Goal: Check status

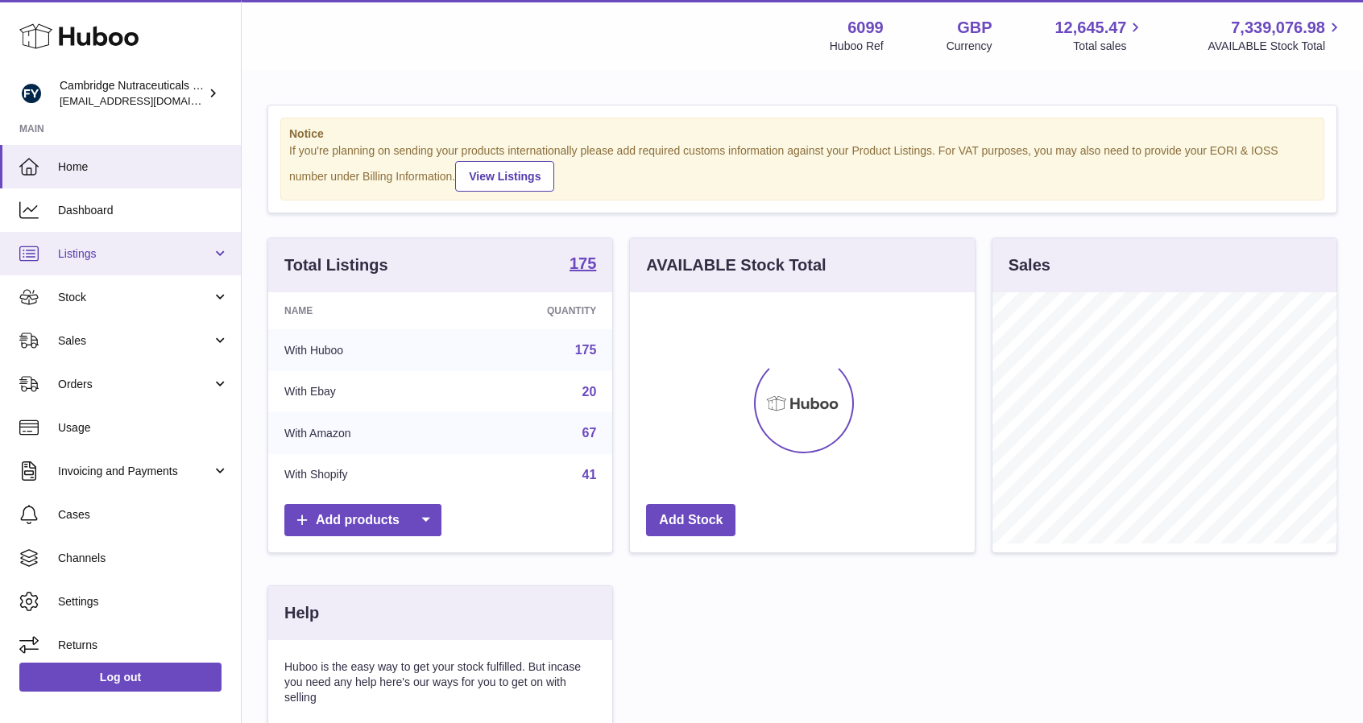
scroll to position [251, 345]
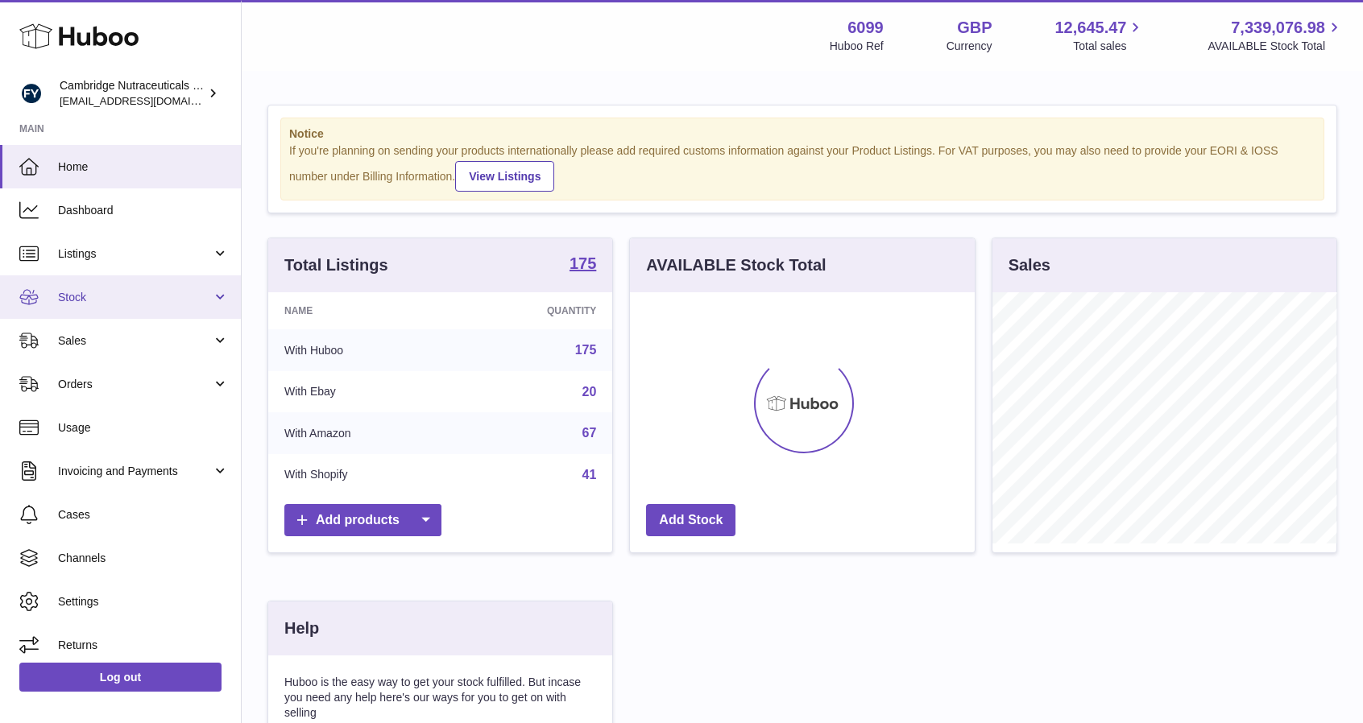
click at [114, 290] on span "Stock" at bounding box center [135, 297] width 154 height 15
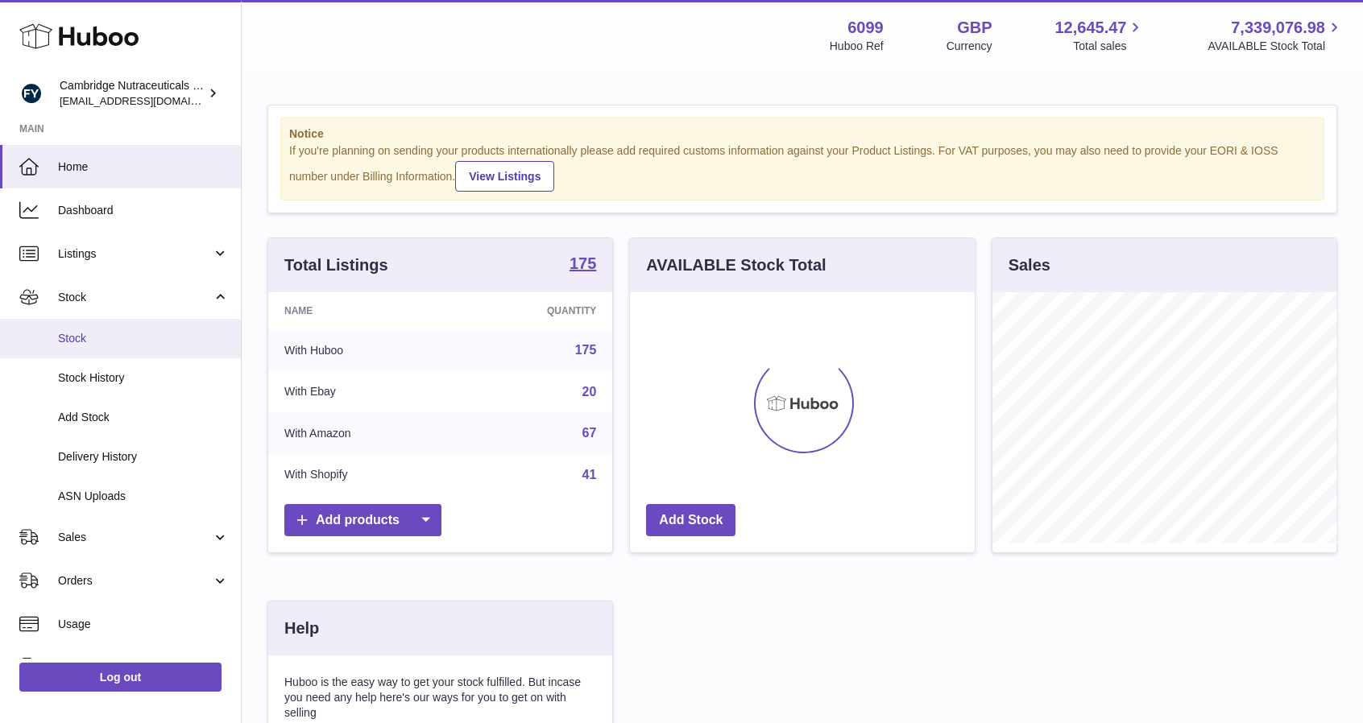
click at [81, 329] on link "Stock" at bounding box center [120, 338] width 241 height 39
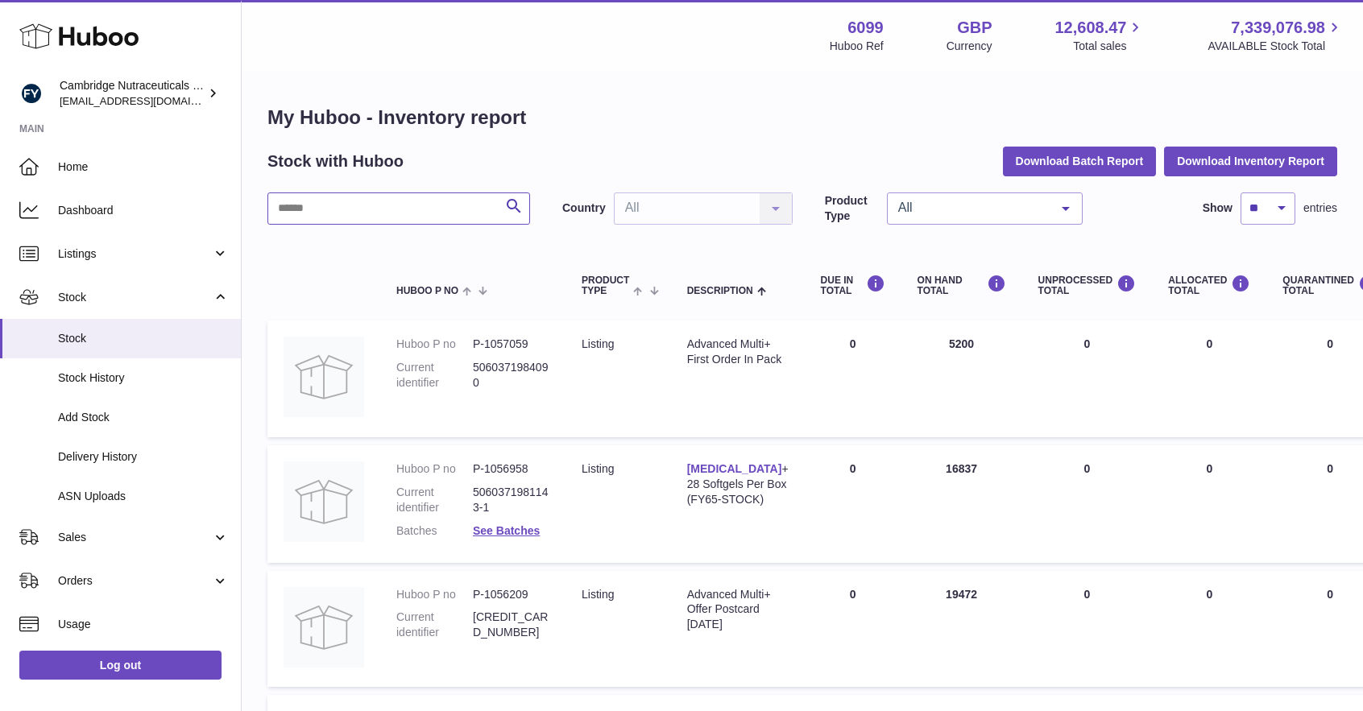
drag, startPoint x: 432, startPoint y: 202, endPoint x: 442, endPoint y: 181, distance: 23.1
click at [433, 201] on input "text" at bounding box center [398, 208] width 263 height 32
type input "******"
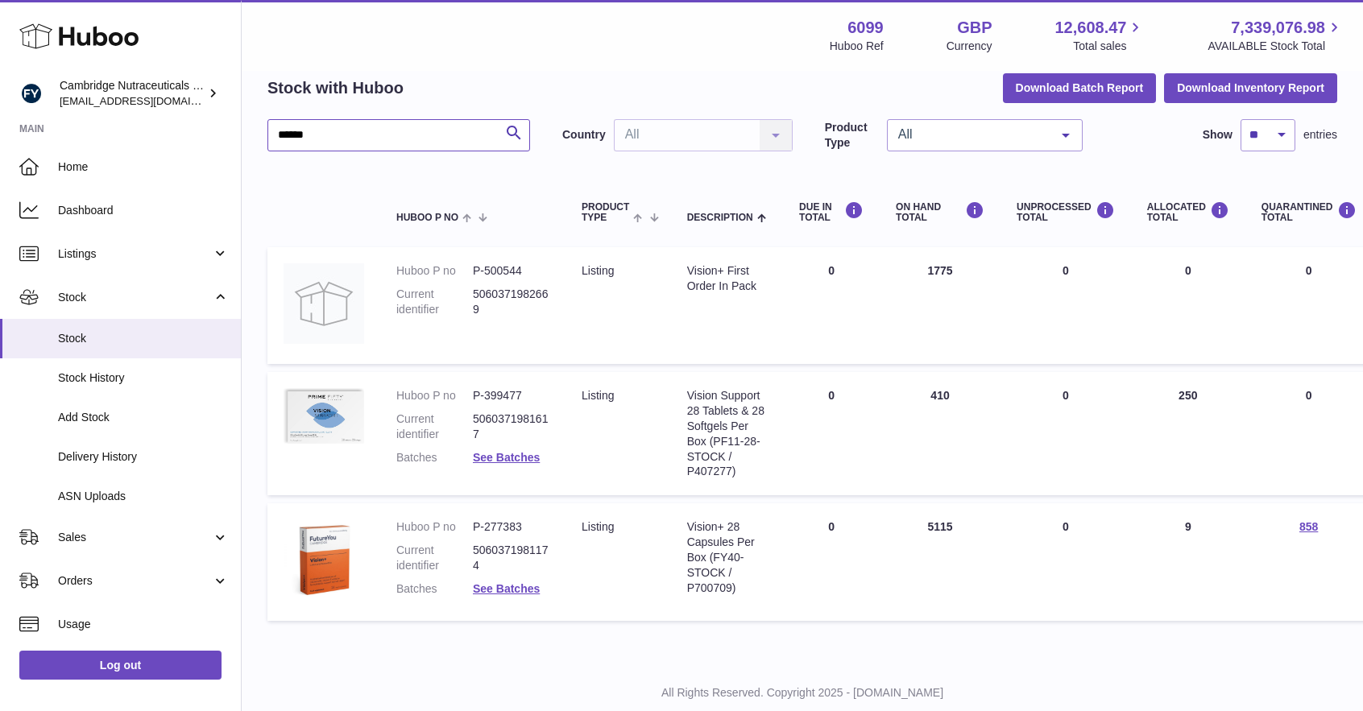
scroll to position [118, 0]
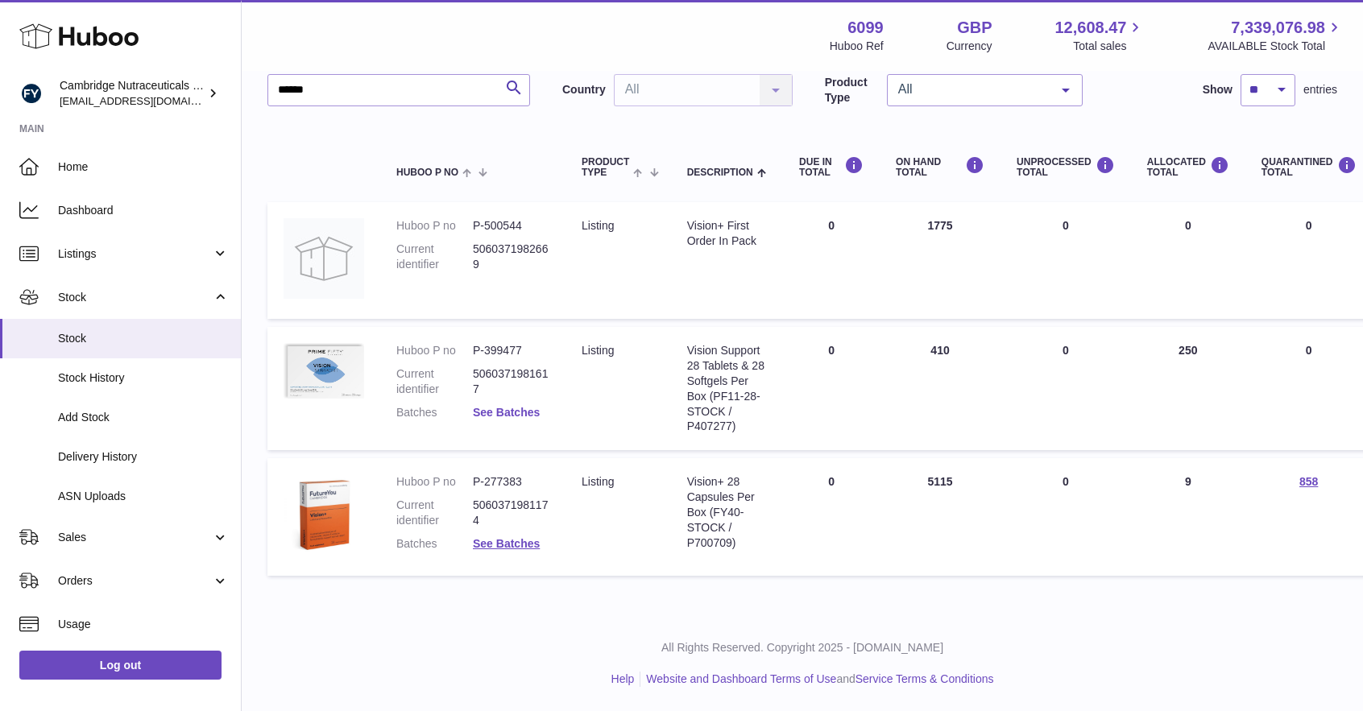
click at [517, 414] on link "See Batches" at bounding box center [506, 412] width 67 height 13
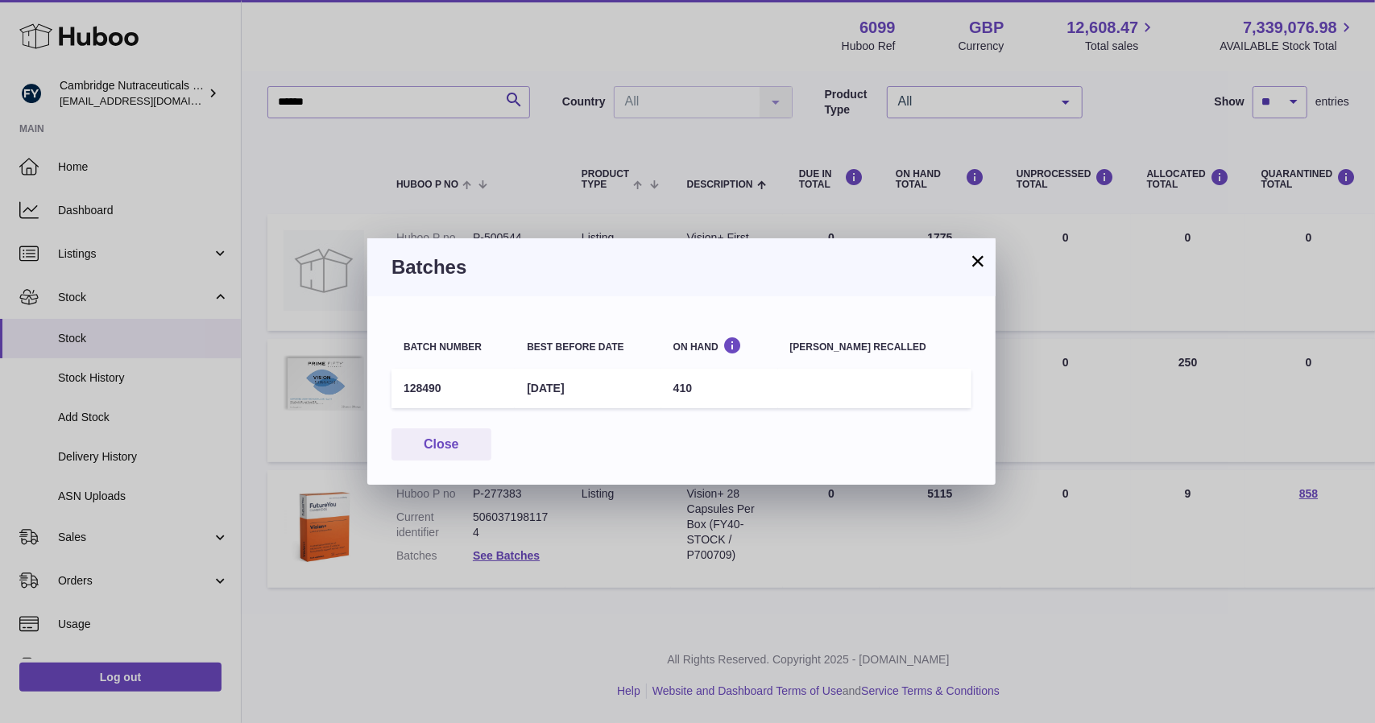
drag, startPoint x: 978, startPoint y: 262, endPoint x: 978, endPoint y: 288, distance: 26.6
click at [978, 260] on button "×" at bounding box center [977, 260] width 19 height 19
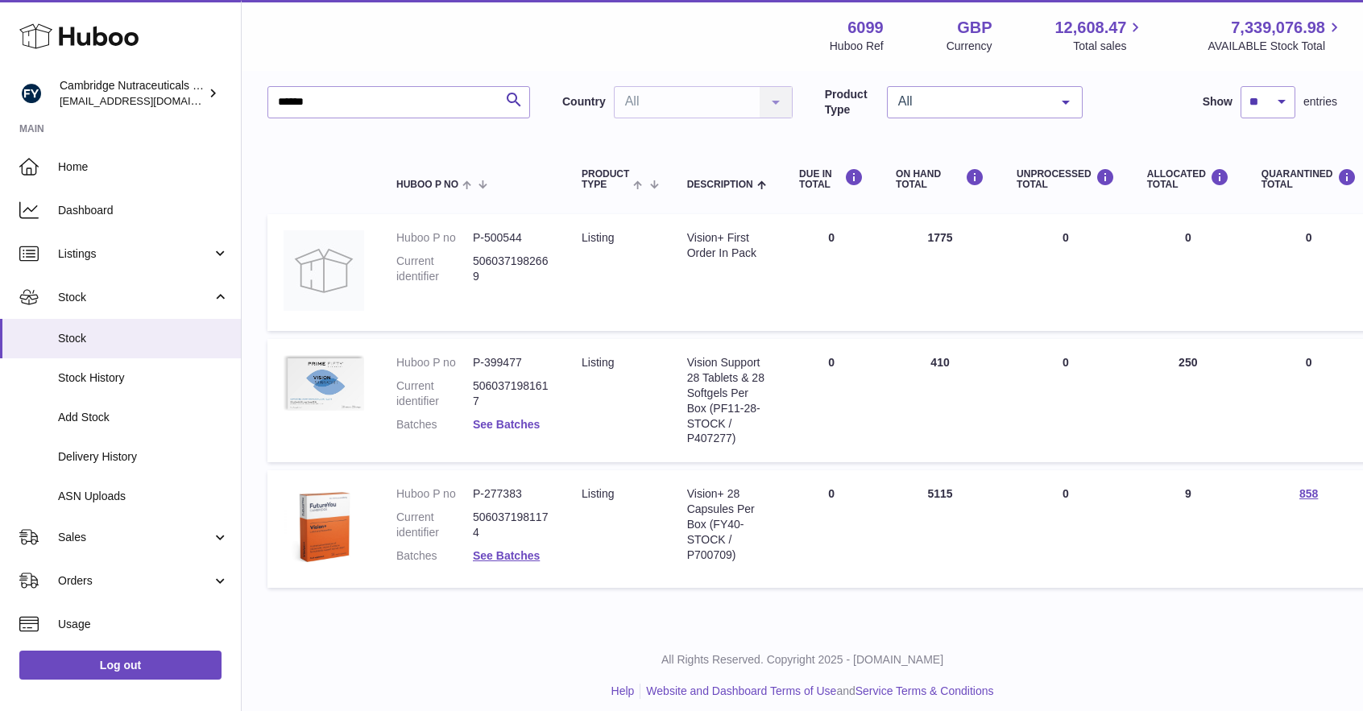
drag, startPoint x: 534, startPoint y: 416, endPoint x: 532, endPoint y: 424, distance: 8.2
click at [532, 417] on dd "See Batches" at bounding box center [511, 424] width 77 height 15
click at [532, 424] on link "See Batches" at bounding box center [506, 424] width 67 height 13
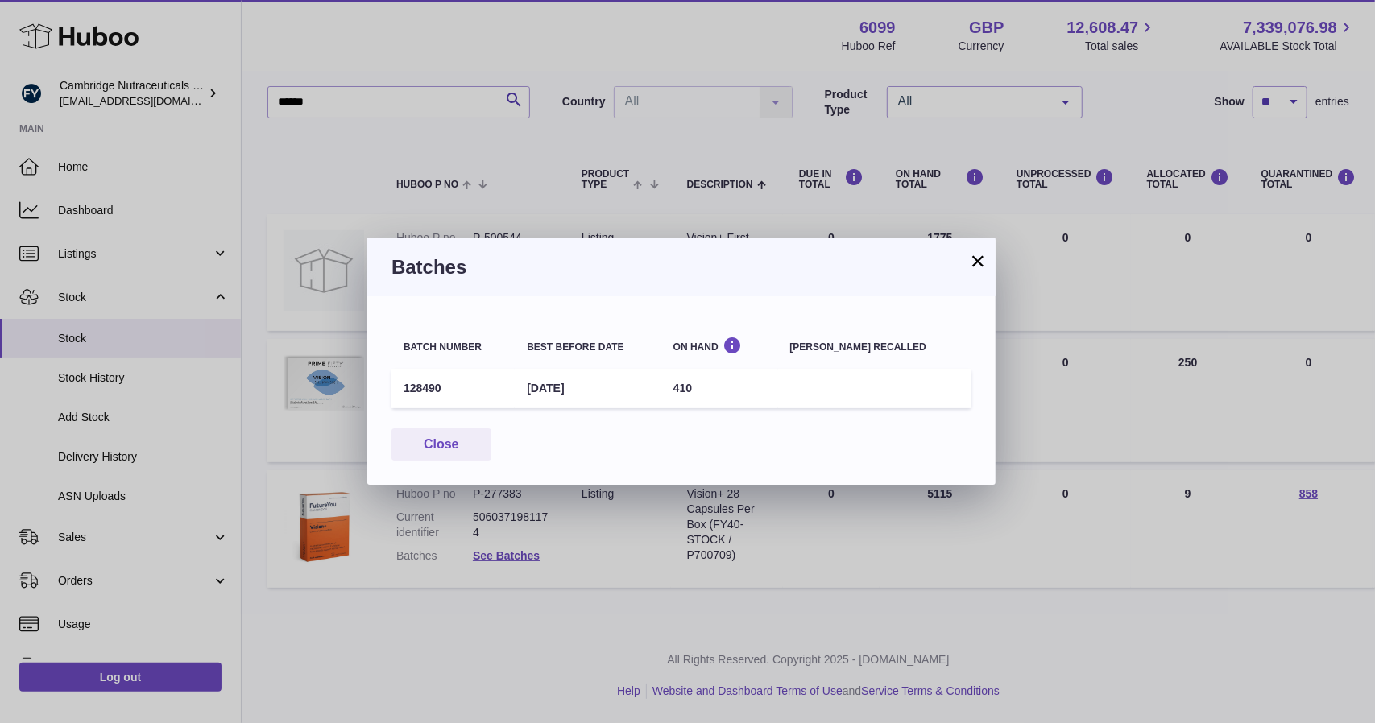
click at [982, 258] on button "×" at bounding box center [977, 260] width 19 height 19
